Goal: Navigation & Orientation: Find specific page/section

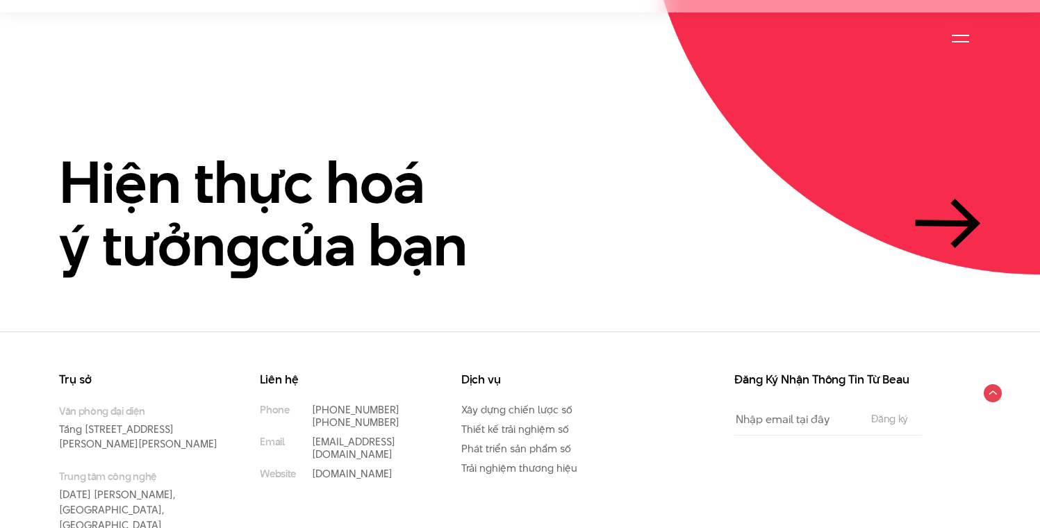
scroll to position [3248, 0]
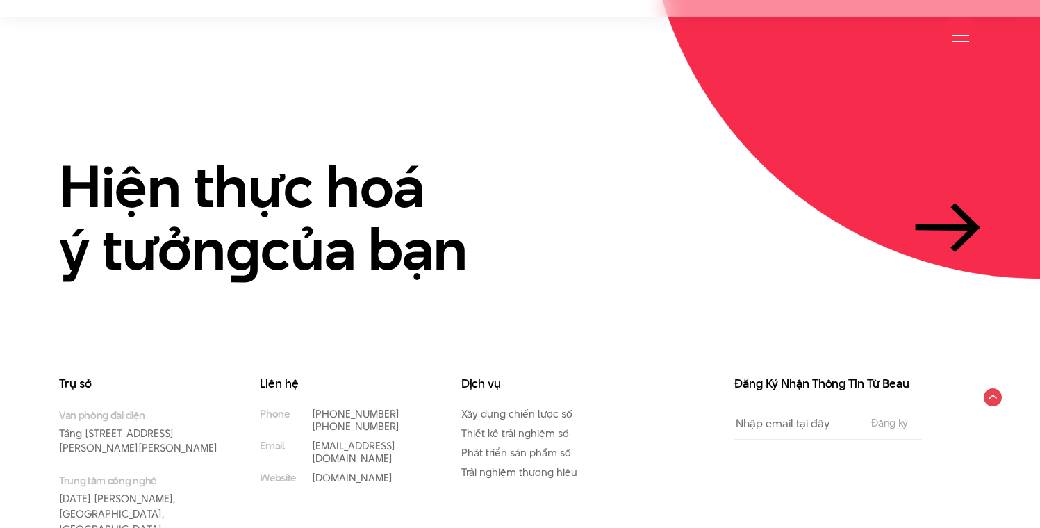
click at [960, 45] on div at bounding box center [960, 38] width 17 height 17
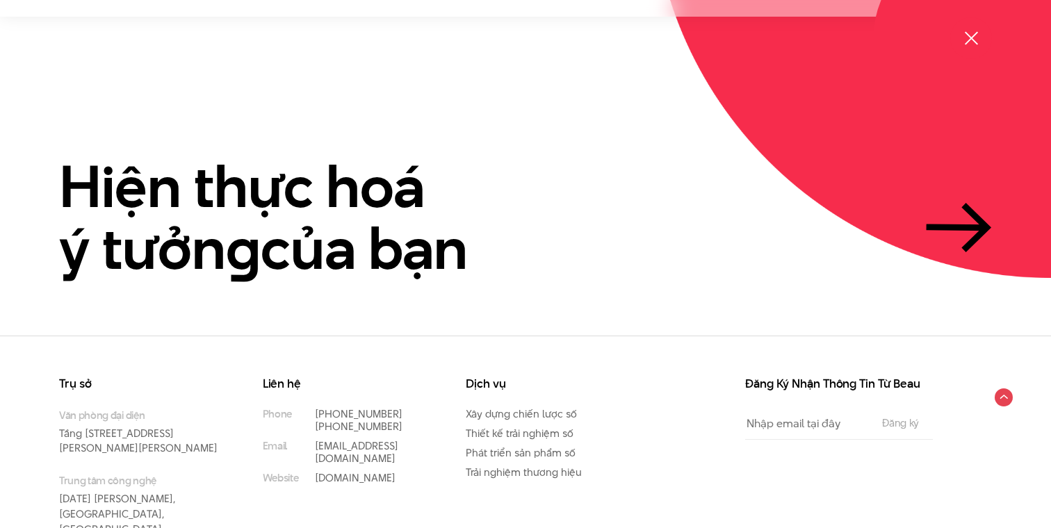
click at [958, 40] on div at bounding box center [971, 38] width 42 height 42
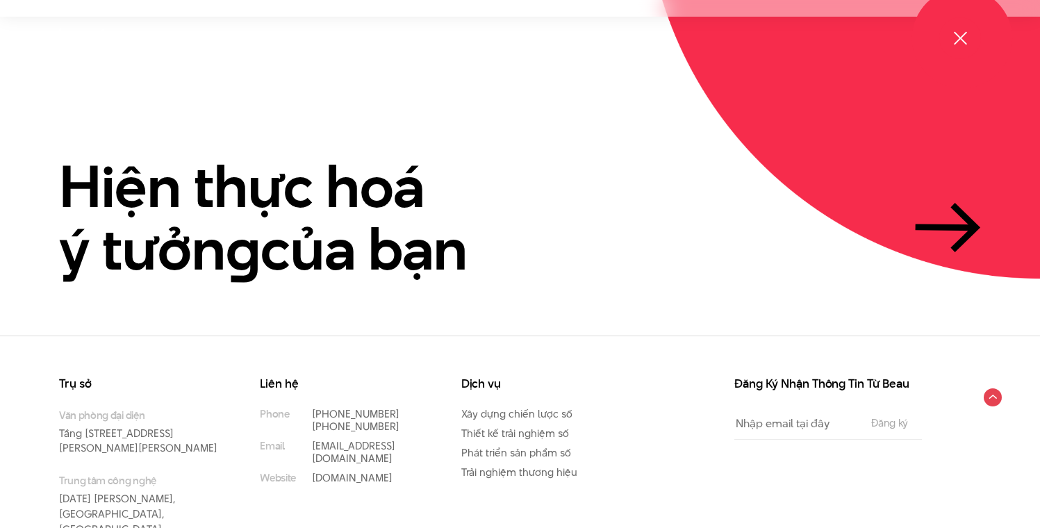
click at [958, 40] on span at bounding box center [959, 37] width 13 height 13
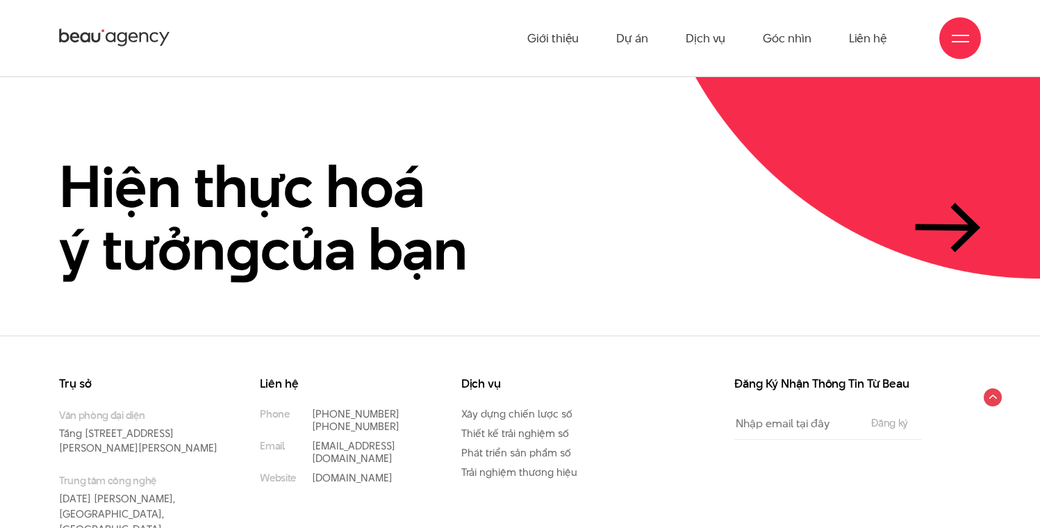
click at [961, 35] on span at bounding box center [960, 35] width 17 height 1
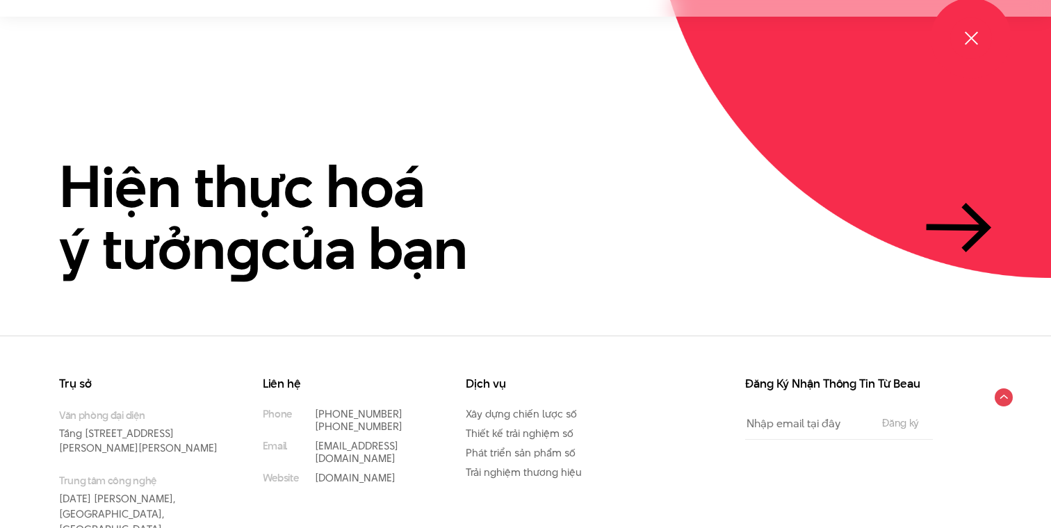
click at [961, 36] on div at bounding box center [971, 38] width 42 height 42
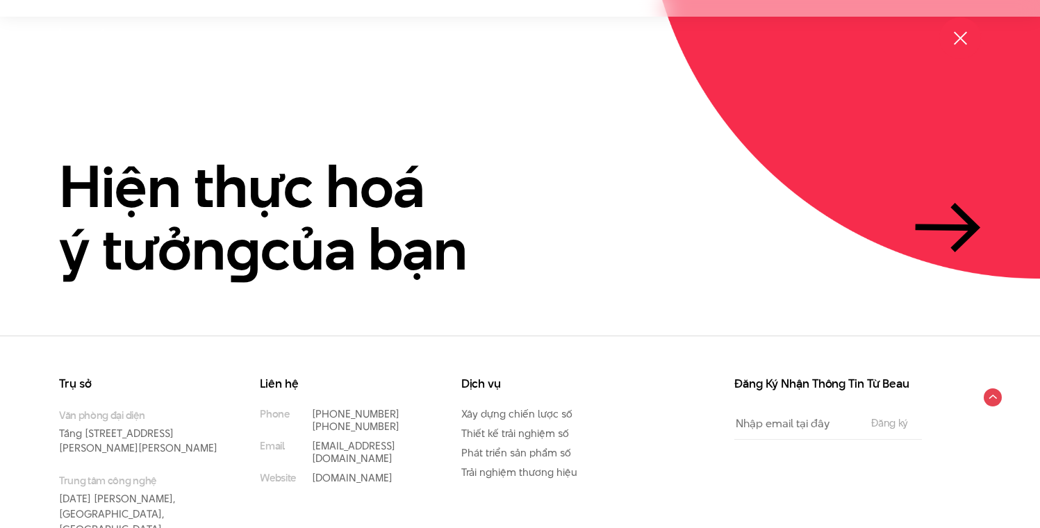
click at [960, 38] on span at bounding box center [959, 37] width 13 height 13
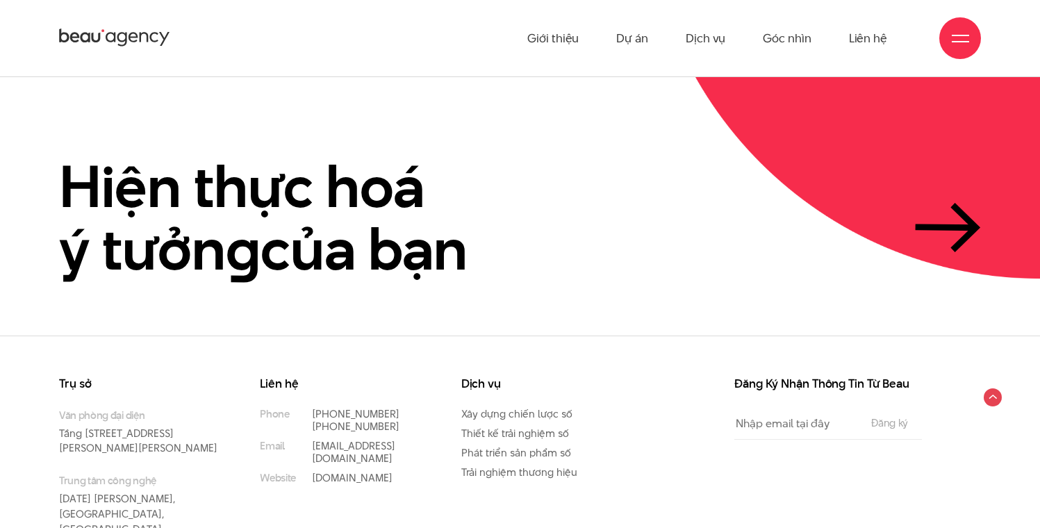
click at [960, 38] on div at bounding box center [960, 38] width 17 height 17
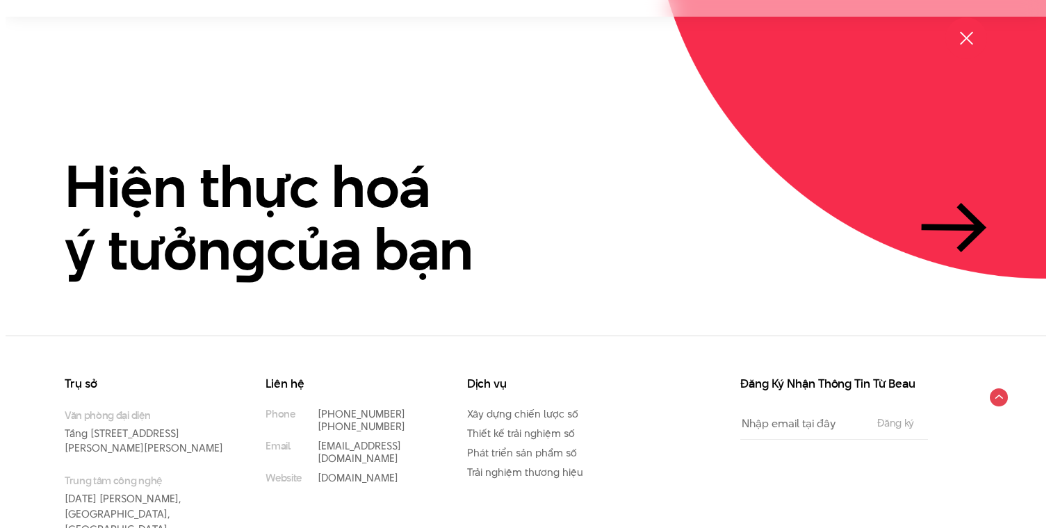
scroll to position [3258, 0]
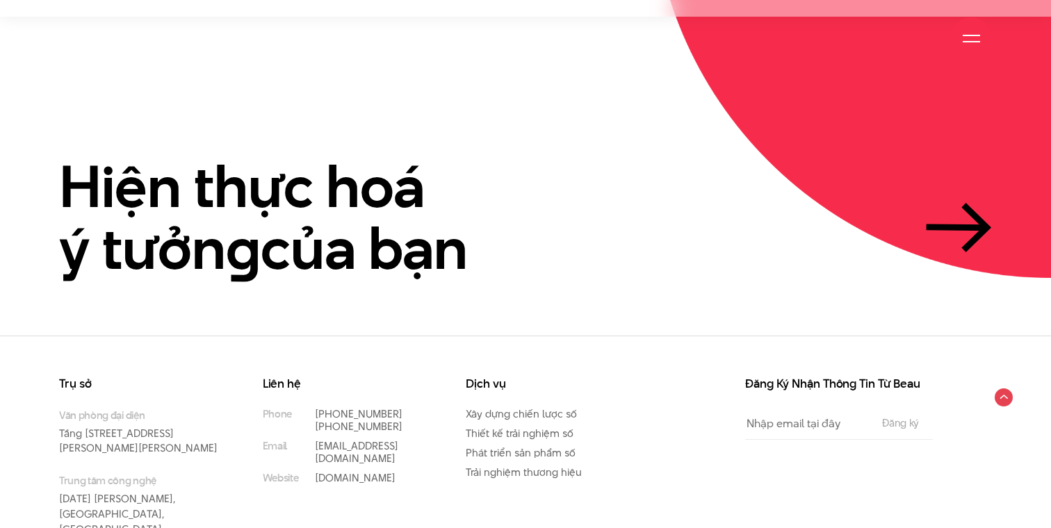
click at [960, 38] on div at bounding box center [971, 38] width 42 height 42
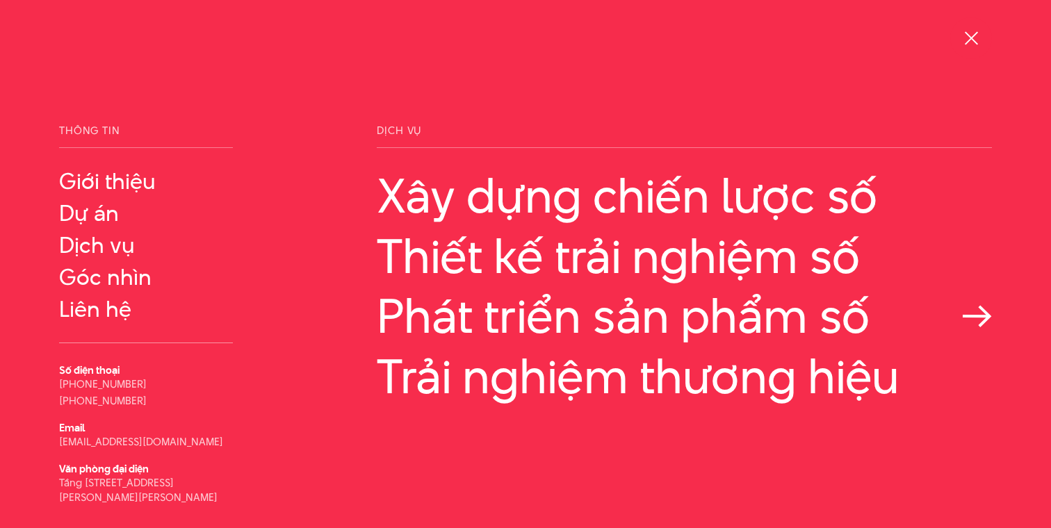
scroll to position [34, 0]
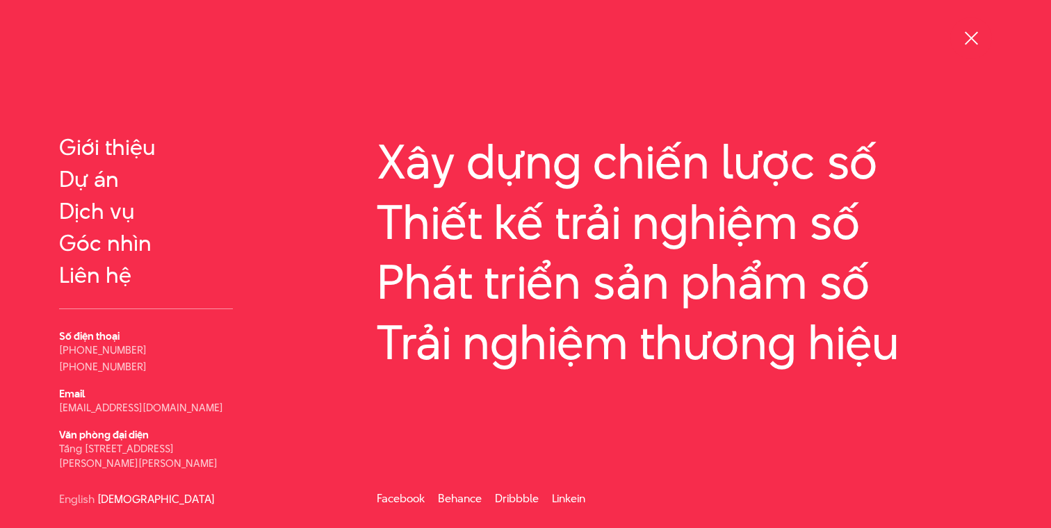
click at [968, 30] on div at bounding box center [970, 38] width 17 height 17
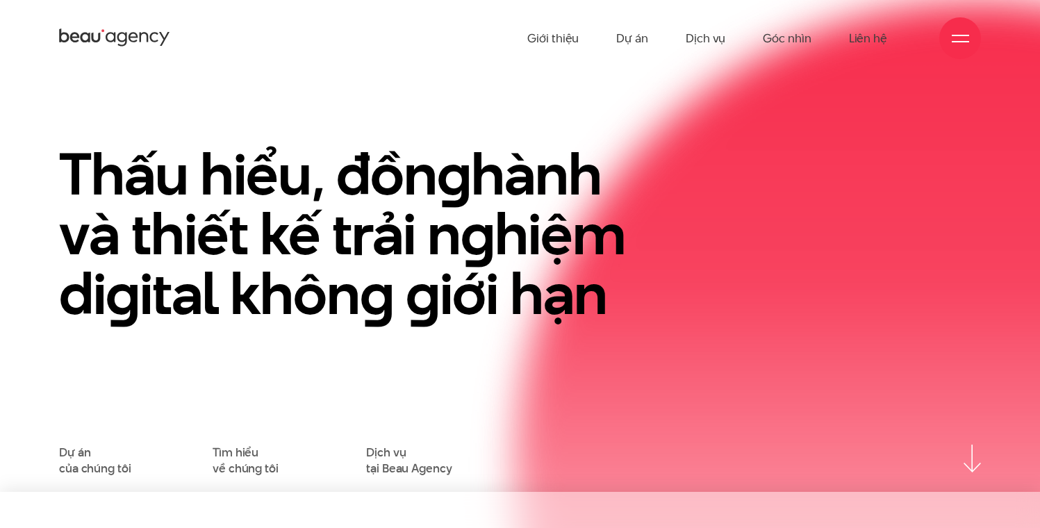
scroll to position [29, 0]
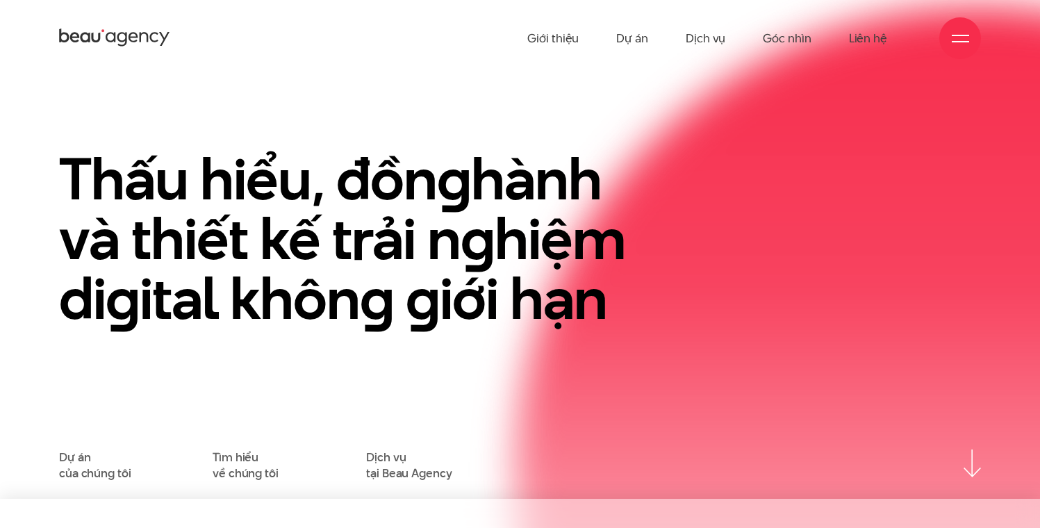
click at [51, 467] on div "Thấu hiểu, đồn g hành và thiết kế trải n g hiệm di g ital khôn g g iới hạn Dự á…" at bounding box center [520, 302] width 1040 height 358
click at [69, 467] on link "Dự án của chúng tôi" at bounding box center [95, 465] width 72 height 31
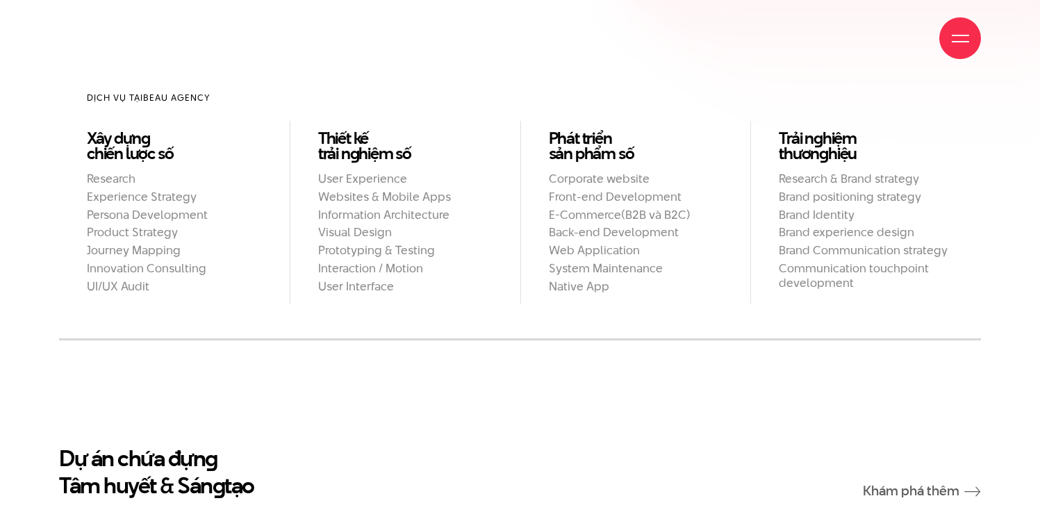
scroll to position [1429, 0]
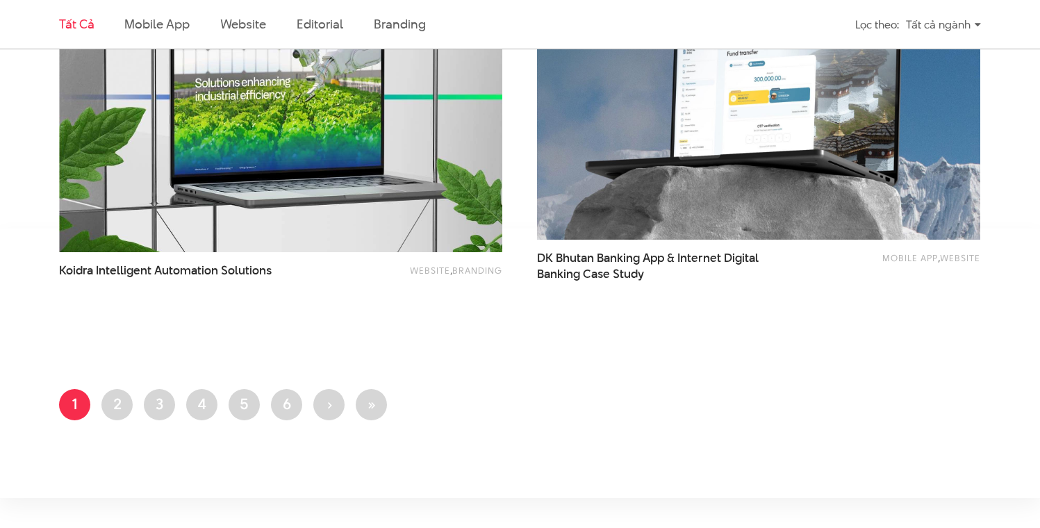
scroll to position [2632, 0]
